Goal: Check status: Check status

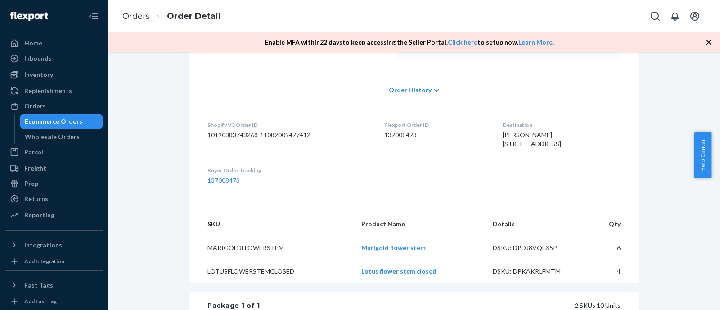
scroll to position [337, 0]
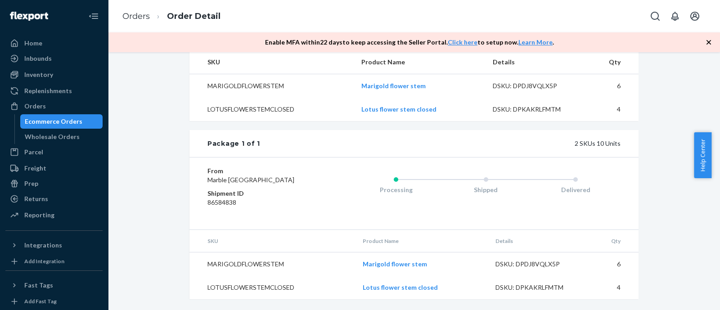
click at [696, 164] on span "Help Center" at bounding box center [703, 155] width 18 height 46
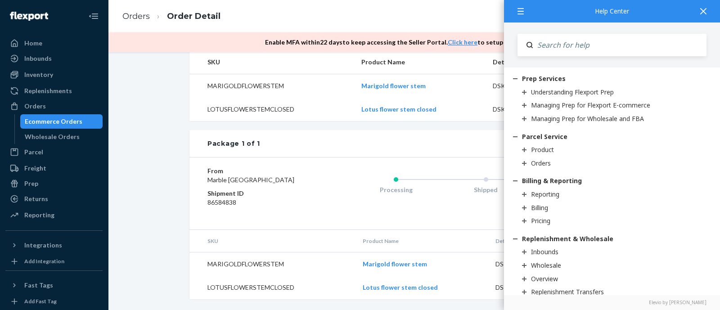
scroll to position [1491, 0]
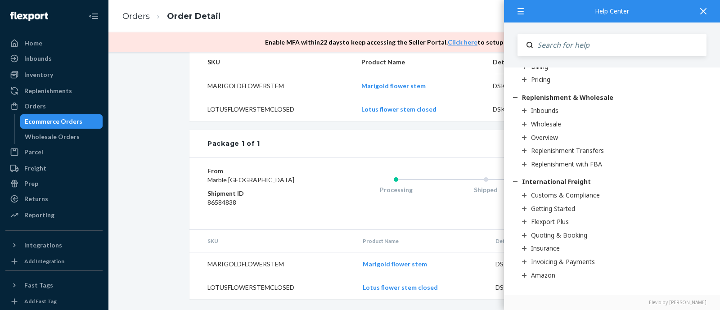
click at [135, 262] on div "Shopify Order # #5157 • Standard Cancel Order Duplicate Order Processing Prepar…" at bounding box center [414, 22] width 598 height 575
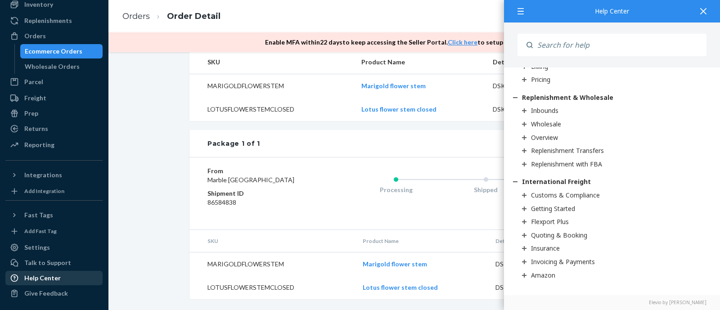
click at [66, 271] on link "Help Center" at bounding box center [53, 278] width 97 height 14
drag, startPoint x: 201, startPoint y: 223, endPoint x: 237, endPoint y: 223, distance: 36.4
click at [237, 223] on div "From Marble [GEOGRAPHIC_DATA] Shipment ID 86584838 Processing Shipped Delivered" at bounding box center [413, 193] width 449 height 72
copy dd "86584838"
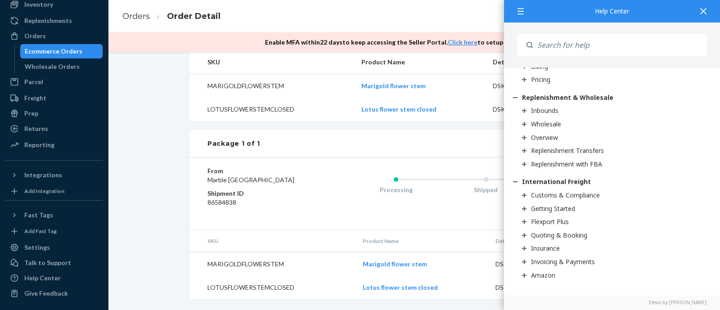
click at [703, 4] on div at bounding box center [703, 11] width 20 height 22
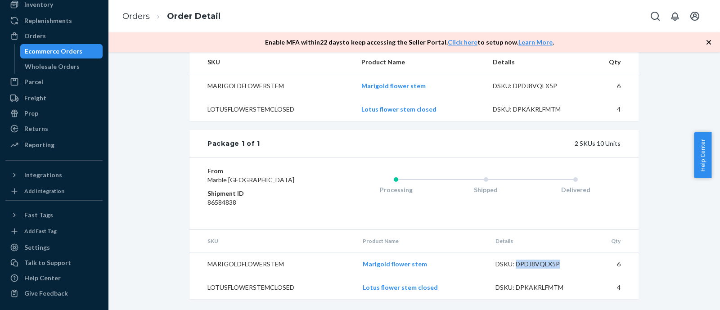
drag, startPoint x: 511, startPoint y: 265, endPoint x: 560, endPoint y: 269, distance: 48.7
click at [560, 269] on div "DSKU: DPDJ8VQLX5P" at bounding box center [537, 264] width 85 height 9
copy div "DPDJ8VQLX5P"
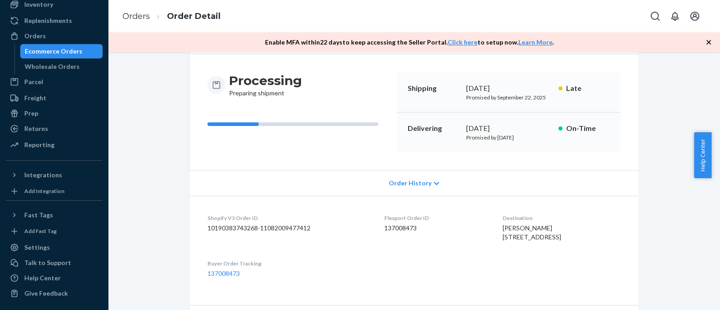
scroll to position [0, 0]
